Goal: Download file/media

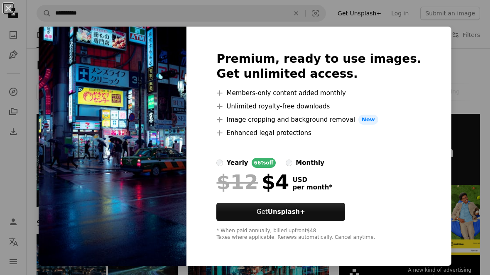
scroll to position [480, 0]
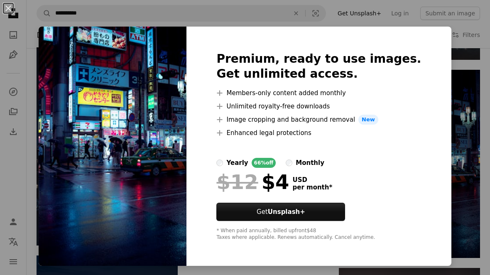
click at [446, 121] on div "An X shape Premium, ready to use images. Get unlimited access. A plus sign Memb…" at bounding box center [245, 137] width 490 height 275
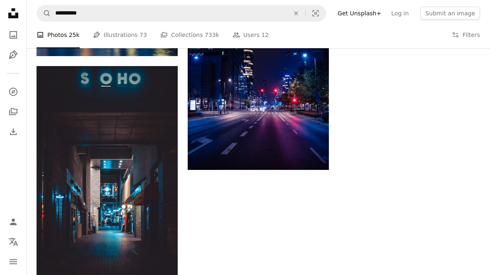
scroll to position [1113, 0]
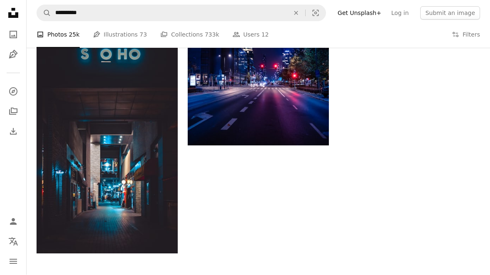
click at [236, 57] on img at bounding box center [258, 57] width 141 height 177
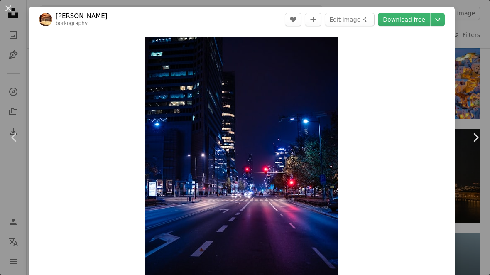
click at [13, 5] on button "An X shape" at bounding box center [8, 8] width 10 height 10
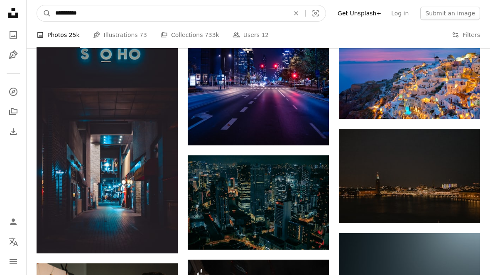
click at [112, 10] on input "**********" at bounding box center [169, 13] width 236 height 16
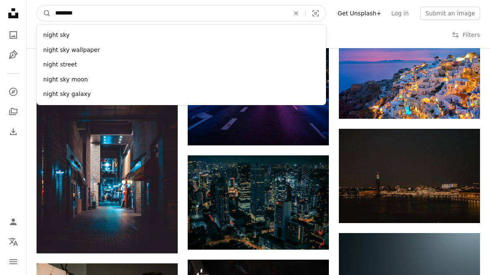
type input "*********"
click at [44, 13] on button "A magnifying glass" at bounding box center [44, 13] width 14 height 16
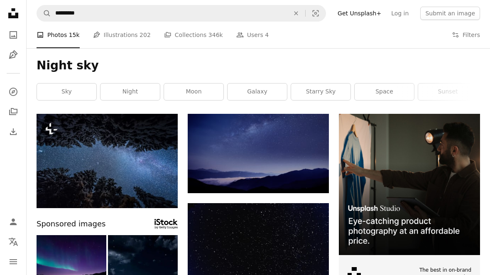
click at [298, 20] on button "An X shape" at bounding box center [296, 13] width 18 height 16
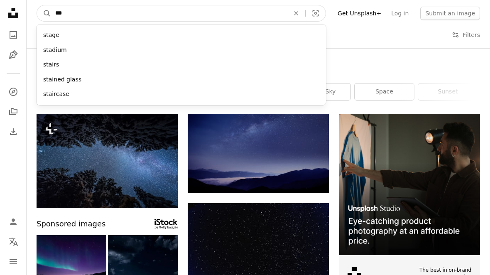
type input "****"
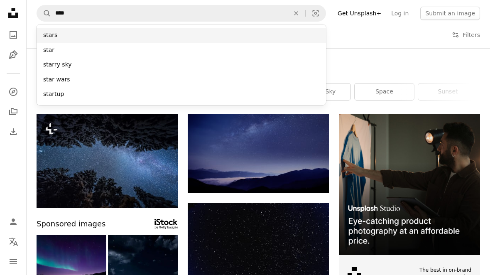
click at [58, 36] on div "stars" at bounding box center [182, 35] width 290 height 15
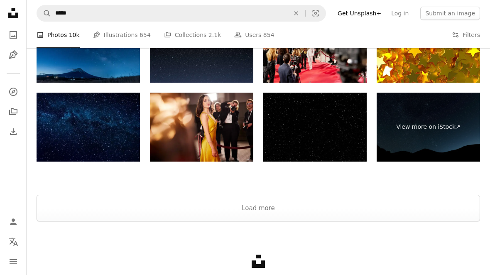
scroll to position [1375, 0]
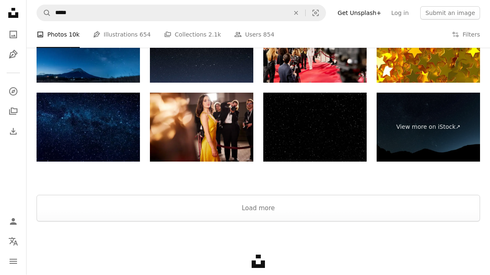
click at [270, 258] on div "Unsplash logo Make something awesome" at bounding box center [259, 270] width 464 height 96
click at [295, 207] on button "Load more" at bounding box center [259, 208] width 444 height 27
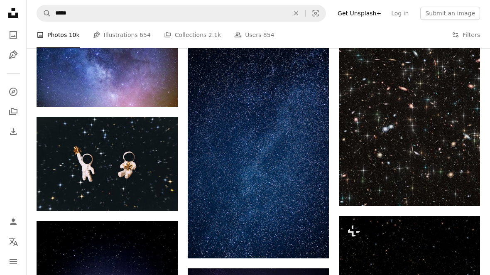
scroll to position [1540, 0]
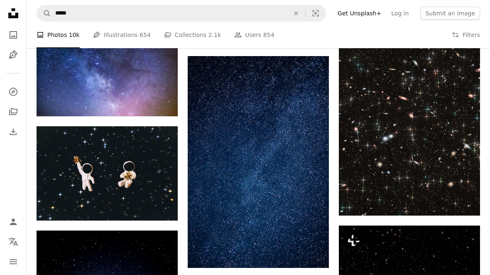
click at [192, 33] on link "A stack of folders Collections 2.1k" at bounding box center [192, 35] width 57 height 27
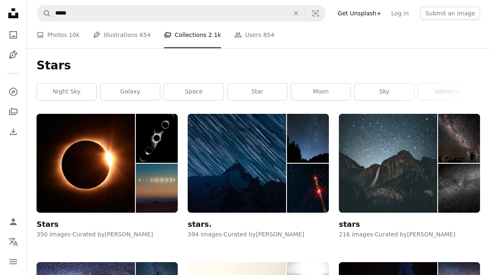
click at [326, 94] on link "moon" at bounding box center [320, 92] width 59 height 17
click at [261, 89] on link "night" at bounding box center [259, 92] width 59 height 17
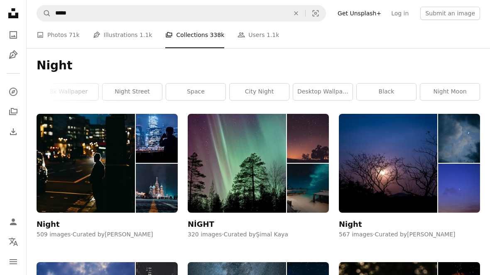
click at [156, 148] on img at bounding box center [157, 138] width 42 height 49
click at [248, 134] on img at bounding box center [237, 163] width 98 height 99
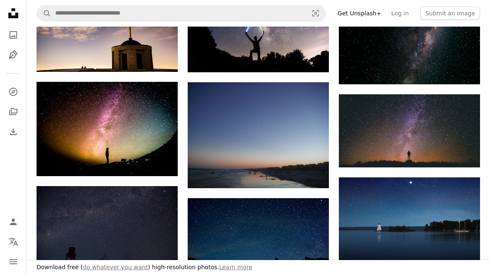
scroll to position [596, 0]
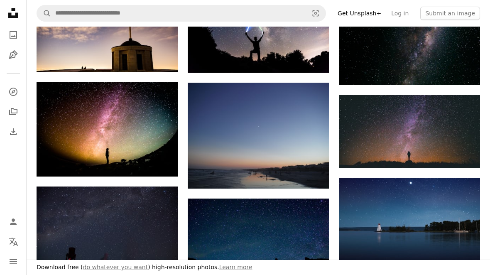
click at [165, 168] on img at bounding box center [107, 129] width 141 height 94
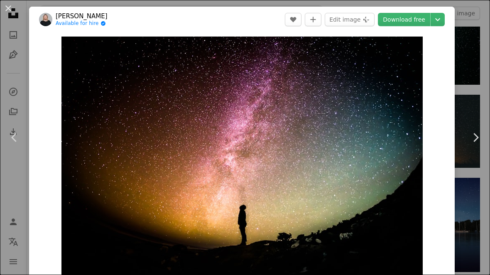
click at [430, 18] on link "Download free" at bounding box center [404, 19] width 52 height 13
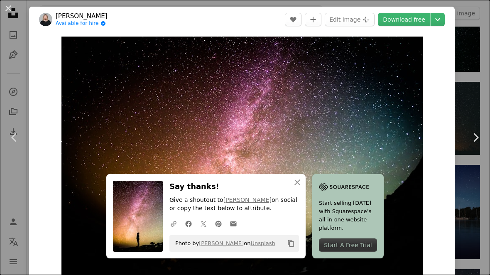
scroll to position [1026, 0]
